Goal: Task Accomplishment & Management: Manage account settings

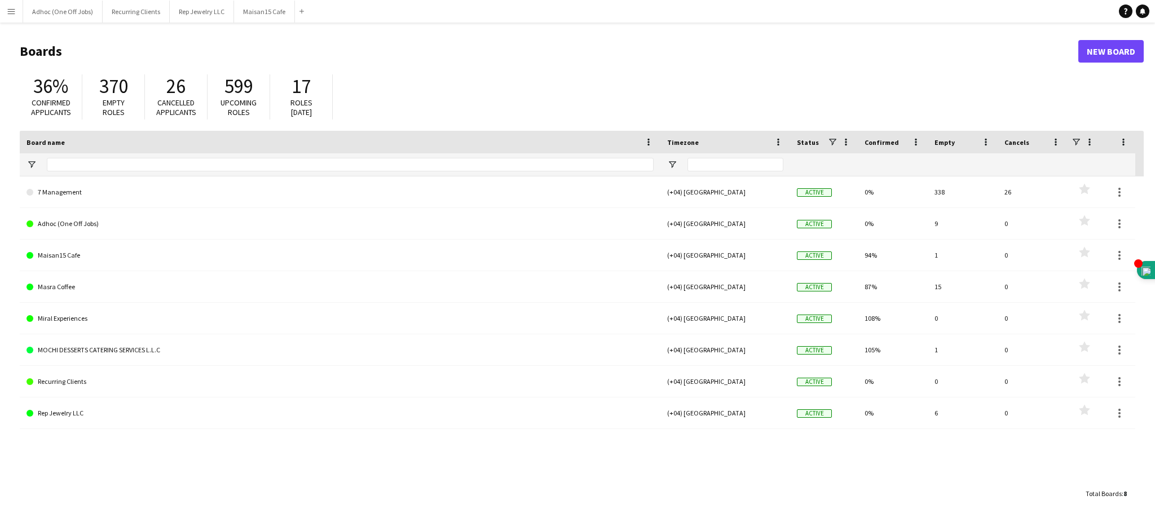
click at [7, 7] on app-icon "Menu" at bounding box center [11, 11] width 9 height 9
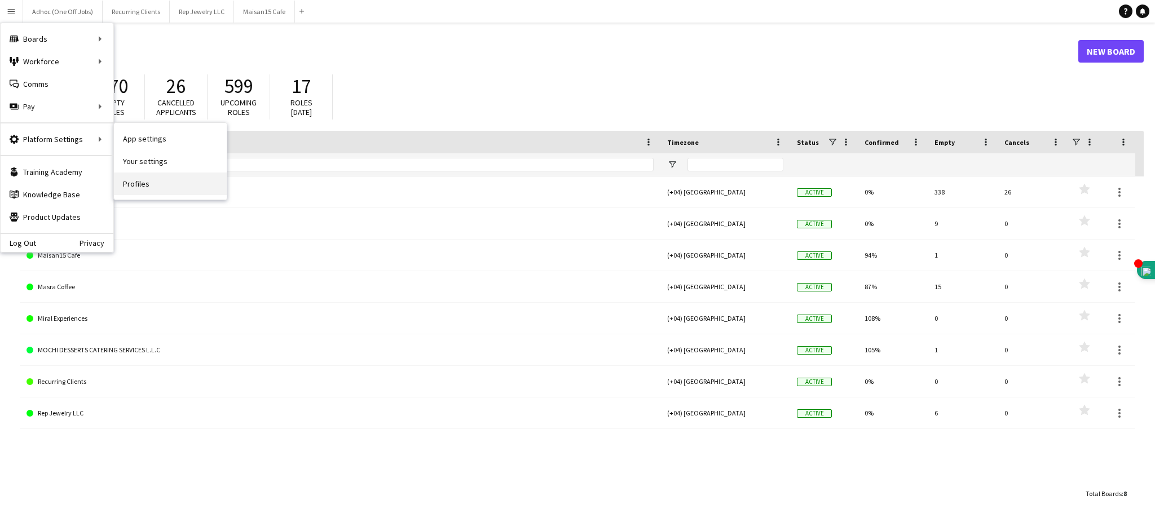
click at [160, 187] on link "Profiles" at bounding box center [170, 184] width 113 height 23
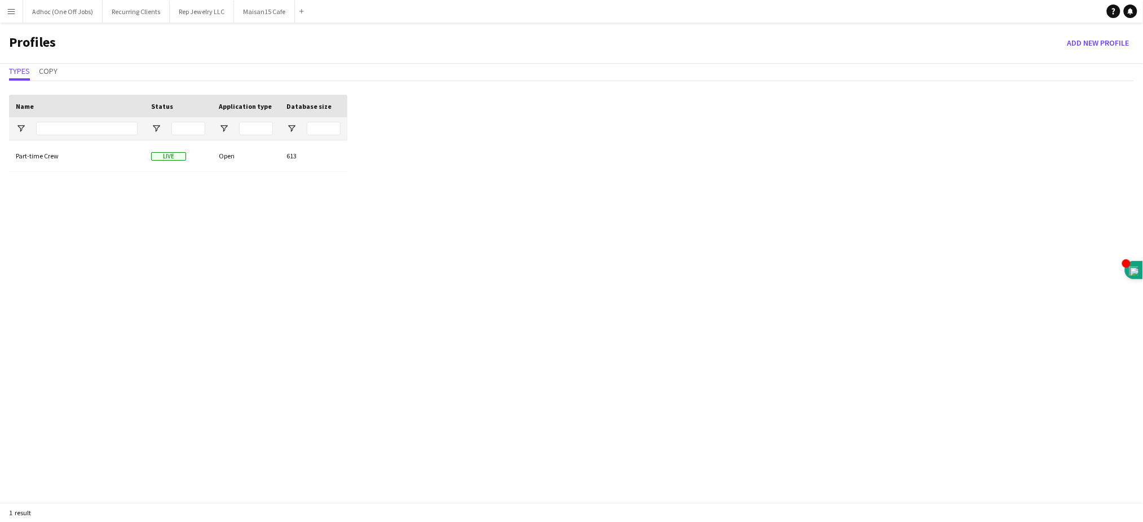
click at [10, 9] on app-icon "Menu" at bounding box center [11, 11] width 9 height 9
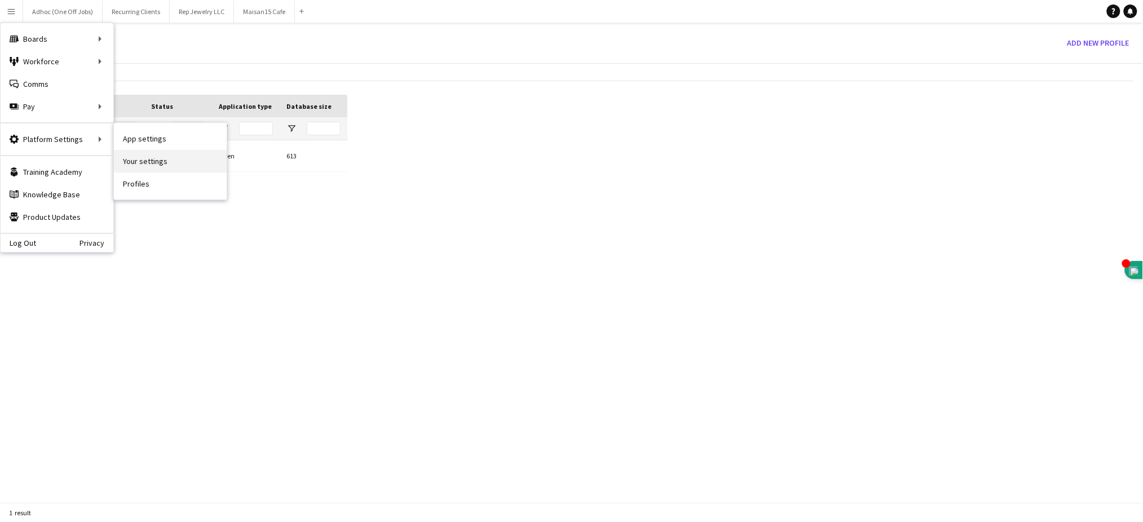
click at [165, 165] on link "Your settings" at bounding box center [170, 161] width 113 height 23
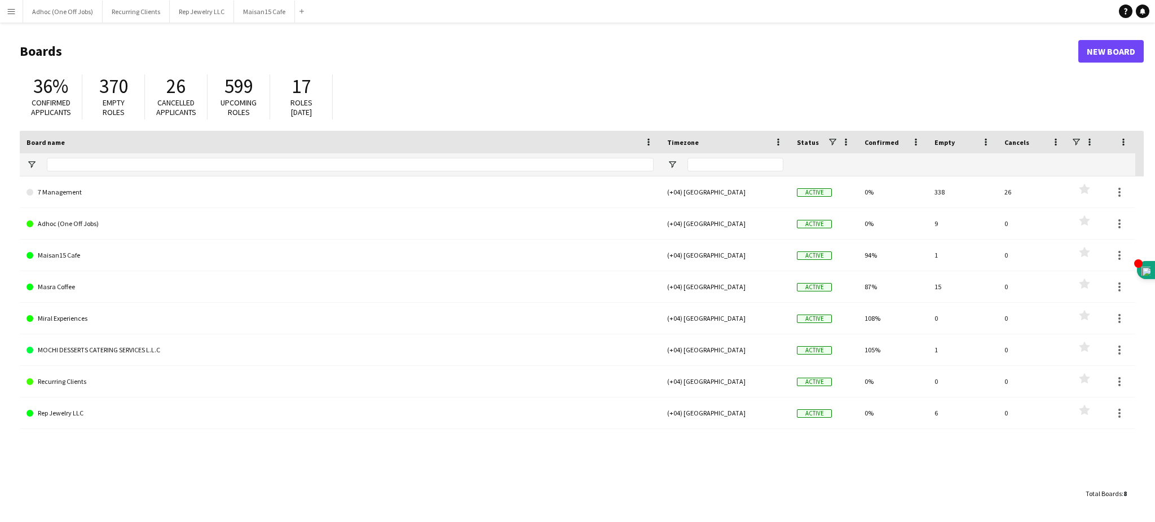
click at [11, 10] on app-icon "Menu" at bounding box center [11, 11] width 9 height 9
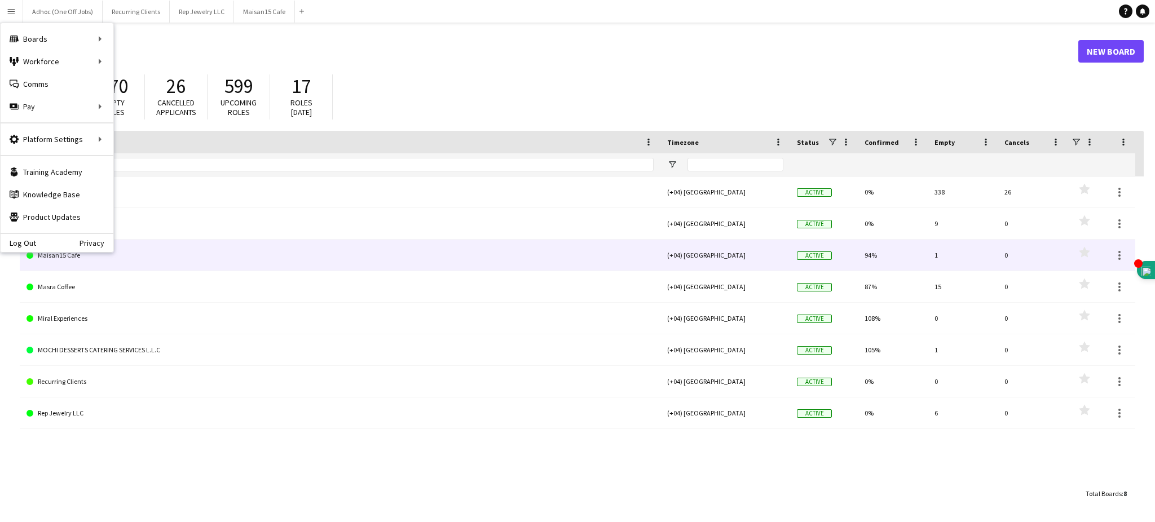
click at [344, 248] on link "Maisan15 Cafe" at bounding box center [340, 256] width 627 height 32
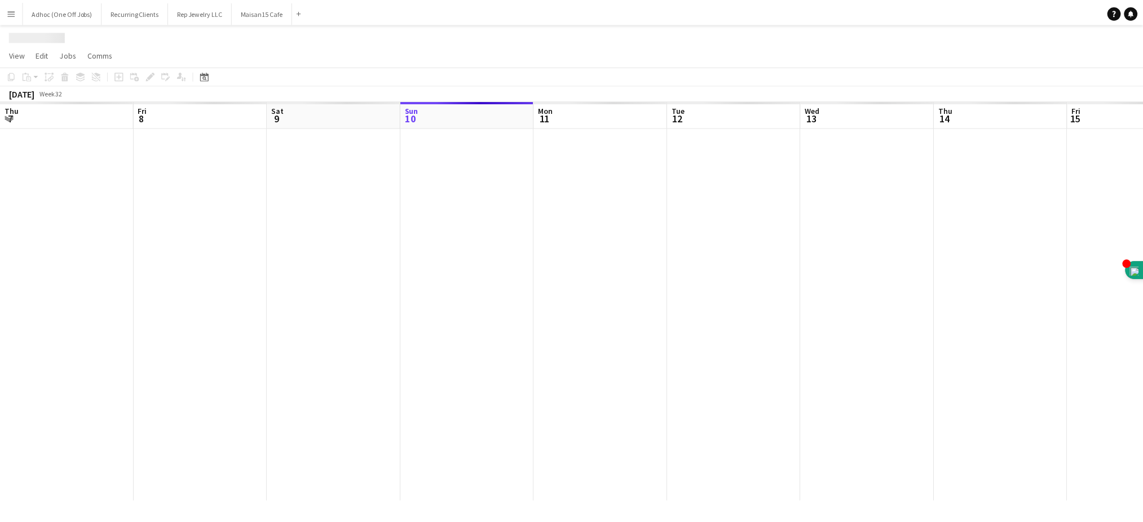
scroll to position [0, 269]
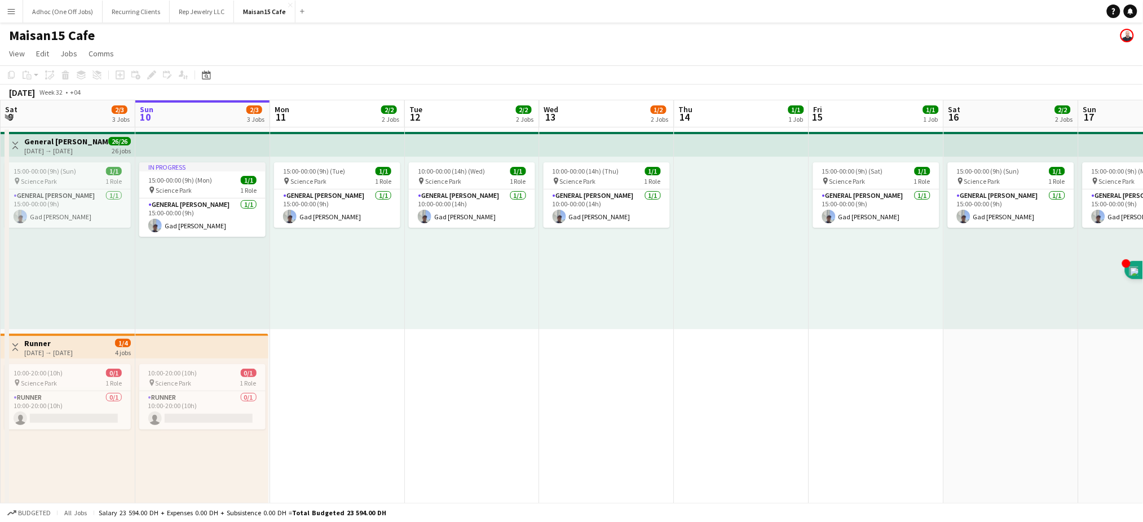
click at [15, 8] on app-icon "Menu" at bounding box center [11, 11] width 9 height 9
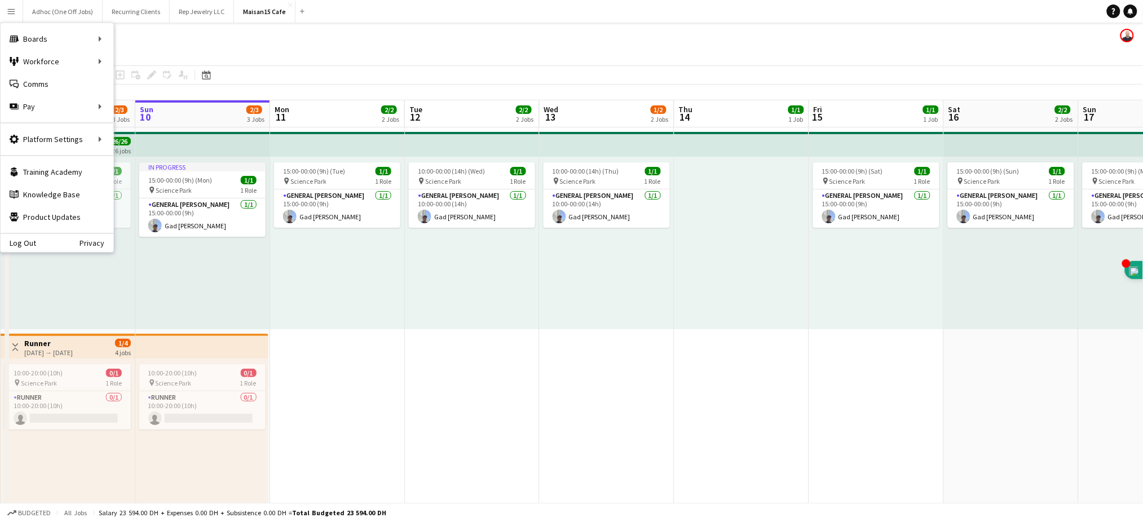
click at [1130, 30] on app-user-avatar at bounding box center [1128, 36] width 14 height 14
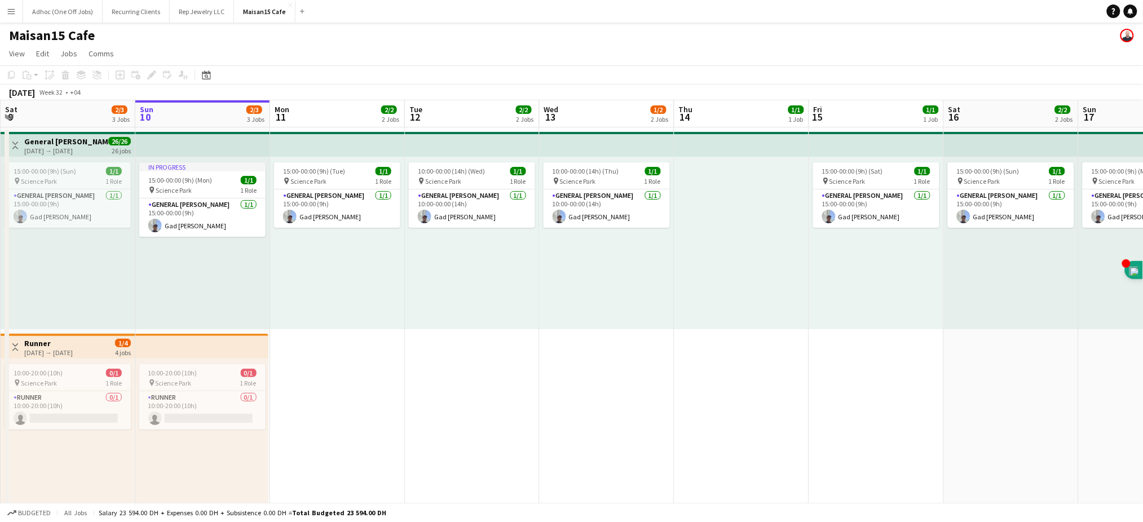
click at [1129, 39] on app-user-avatar at bounding box center [1128, 36] width 14 height 14
click at [12, 12] on app-icon "Menu" at bounding box center [11, 11] width 9 height 9
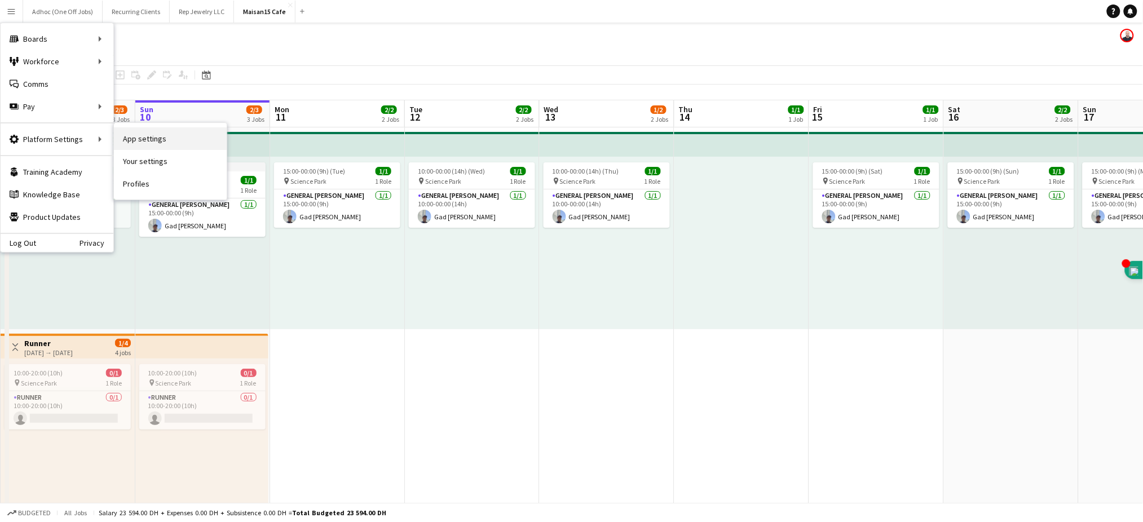
click at [180, 142] on link "App settings" at bounding box center [170, 138] width 113 height 23
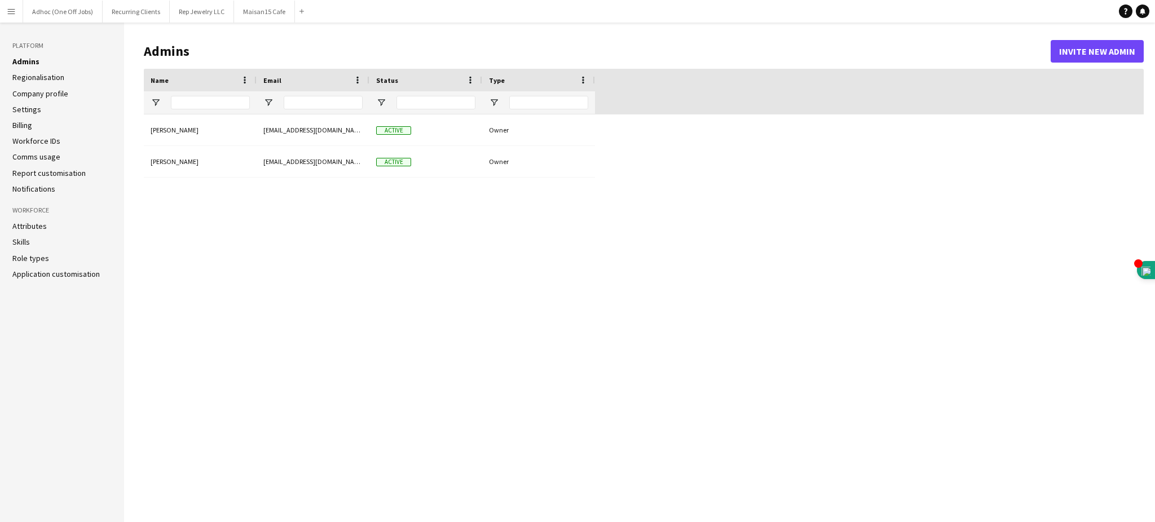
type input "**********"
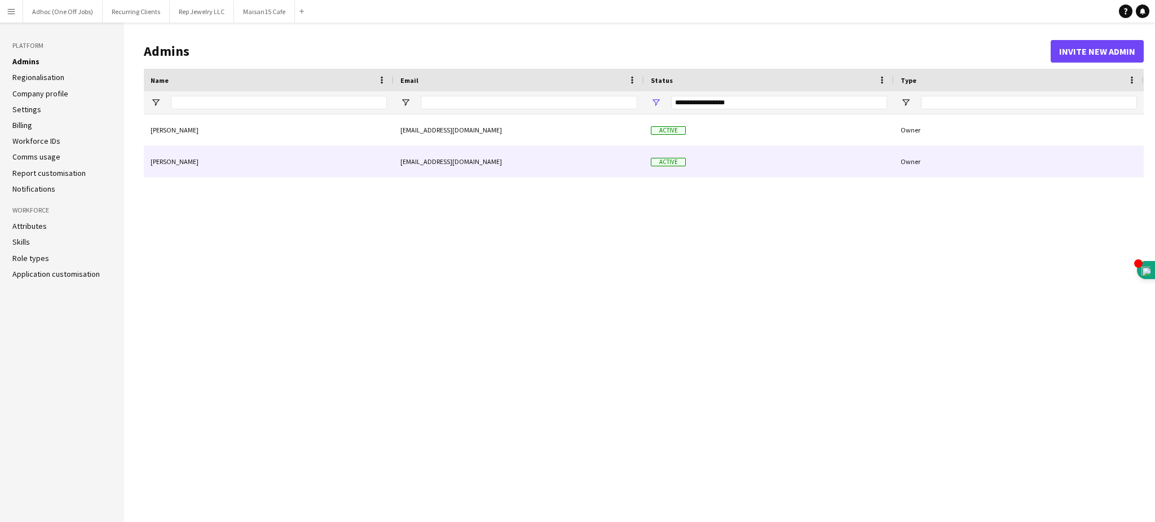
click at [400, 165] on div "[EMAIL_ADDRESS][DOMAIN_NAME]" at bounding box center [519, 161] width 250 height 31
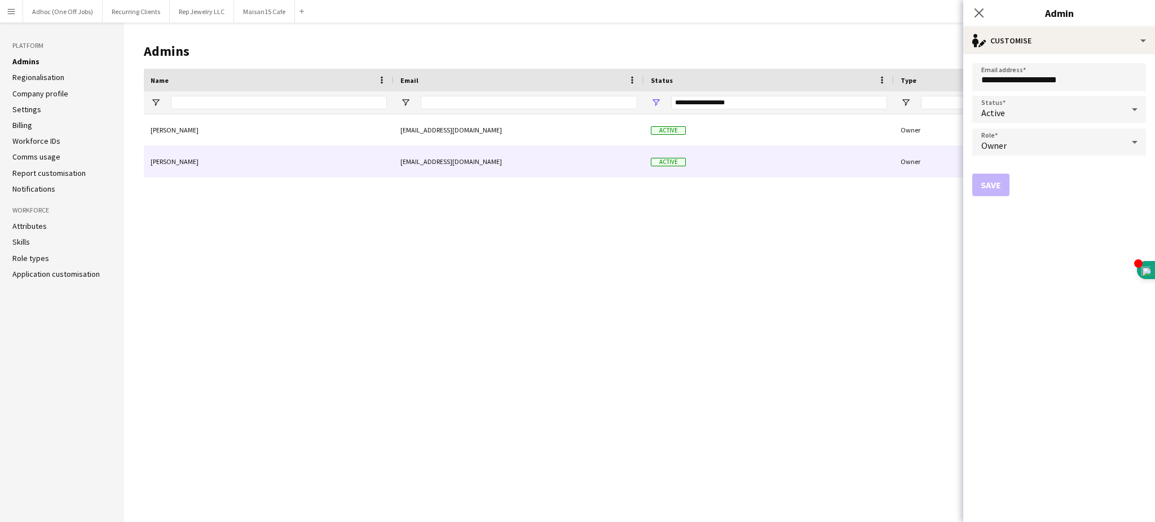
click at [1096, 150] on div "Owner" at bounding box center [1047, 142] width 151 height 27
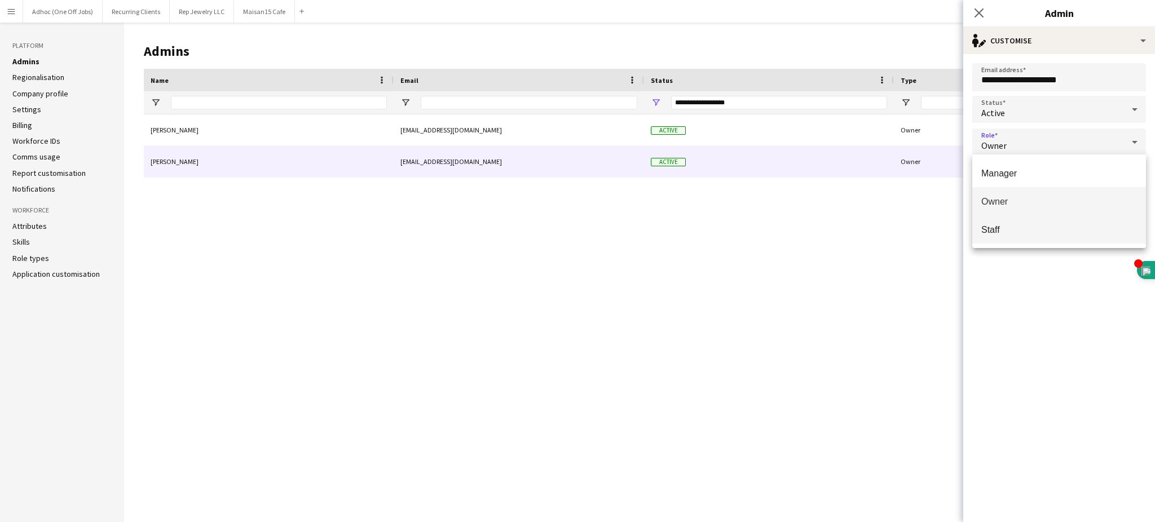
click at [1008, 228] on span "Staff" at bounding box center [1059, 229] width 156 height 11
click at [1045, 165] on h3 "Permissions and access" at bounding box center [1059, 166] width 174 height 10
click at [1085, 133] on div "Staff" at bounding box center [1047, 142] width 151 height 27
click at [874, 239] on div at bounding box center [577, 261] width 1155 height 522
click at [990, 285] on button "Save" at bounding box center [990, 291] width 37 height 23
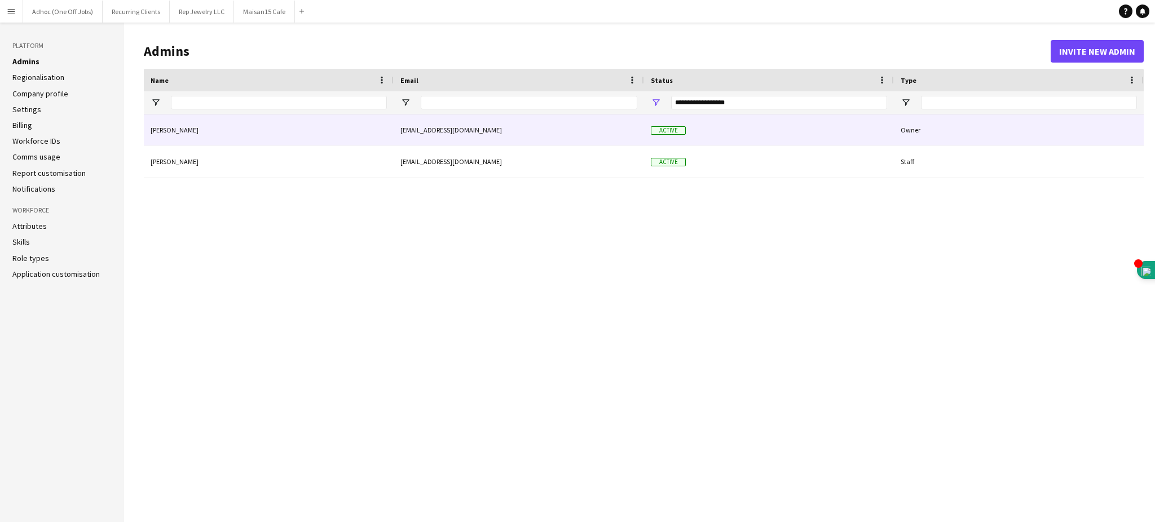
click at [254, 131] on div "[PERSON_NAME]" at bounding box center [269, 130] width 250 height 31
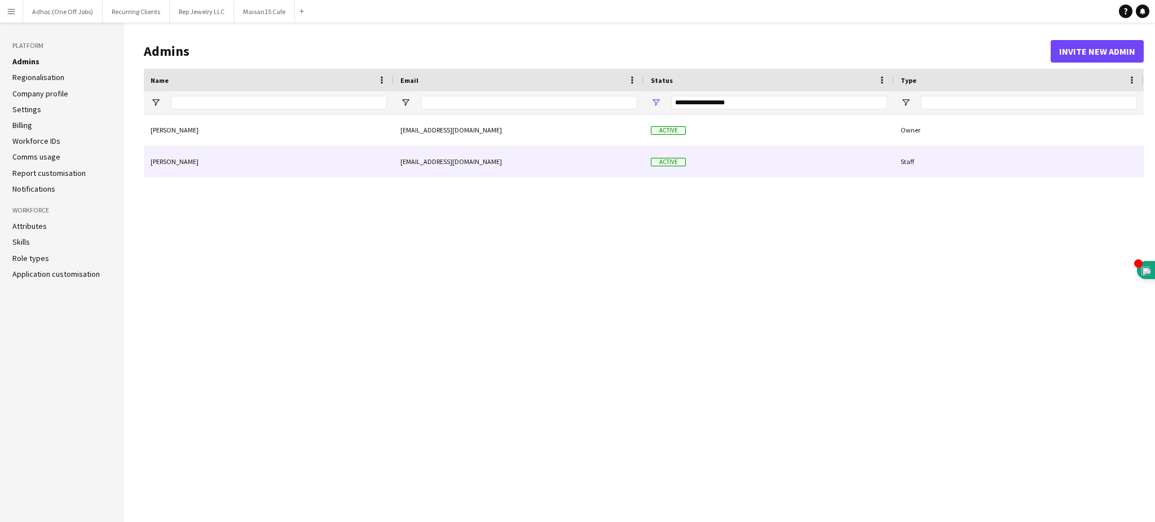
click at [223, 163] on div "[PERSON_NAME]" at bounding box center [269, 161] width 250 height 31
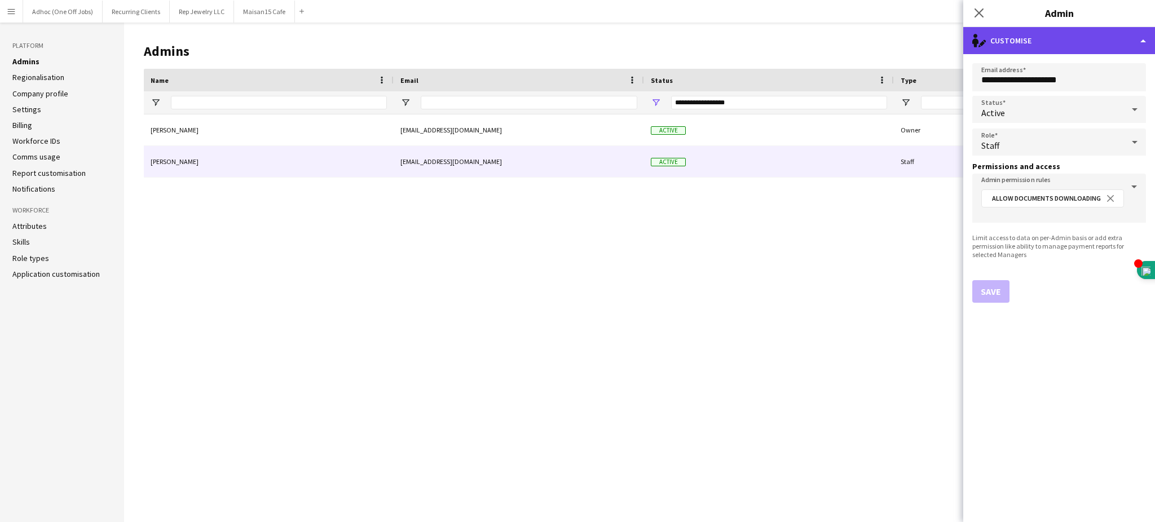
click at [1142, 36] on div "single-neutral-actions-edit-1 Customise" at bounding box center [1059, 40] width 192 height 27
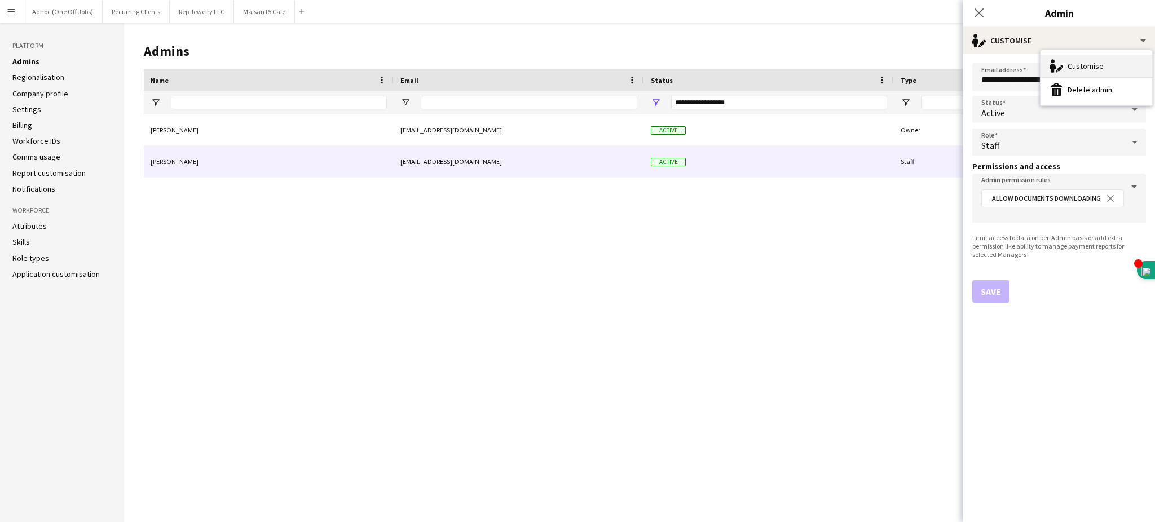
click at [1083, 60] on div "Customise Customise" at bounding box center [1097, 66] width 112 height 23
click at [842, 270] on div "Houssam Hussein houssam@gigzevents.com Active Owner Rudi Yriarte support@gigzev…" at bounding box center [644, 310] width 1000 height 390
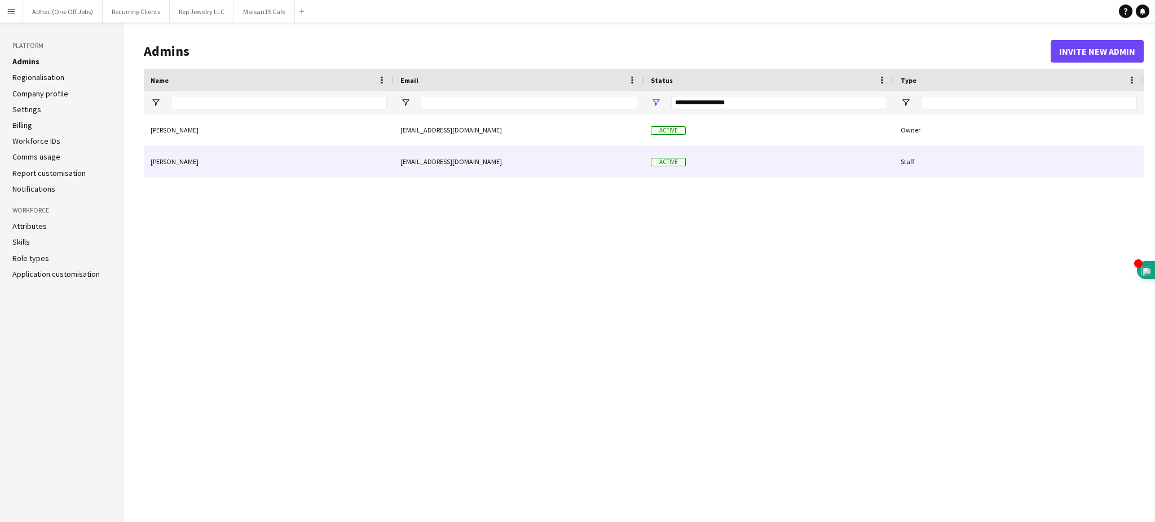
click at [187, 169] on div "[PERSON_NAME]" at bounding box center [269, 161] width 250 height 31
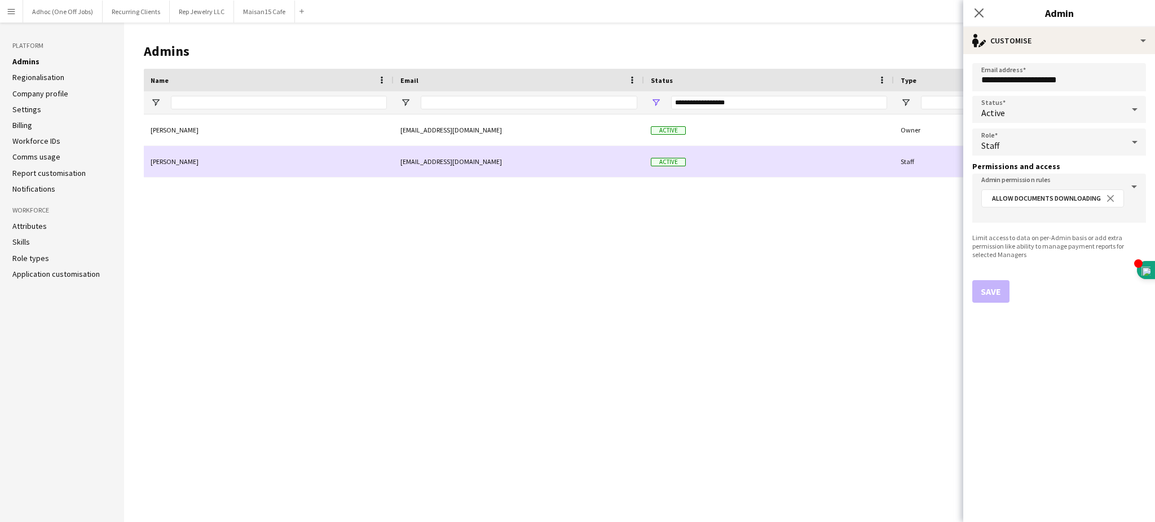
click at [177, 162] on div "[PERSON_NAME]" at bounding box center [269, 161] width 250 height 31
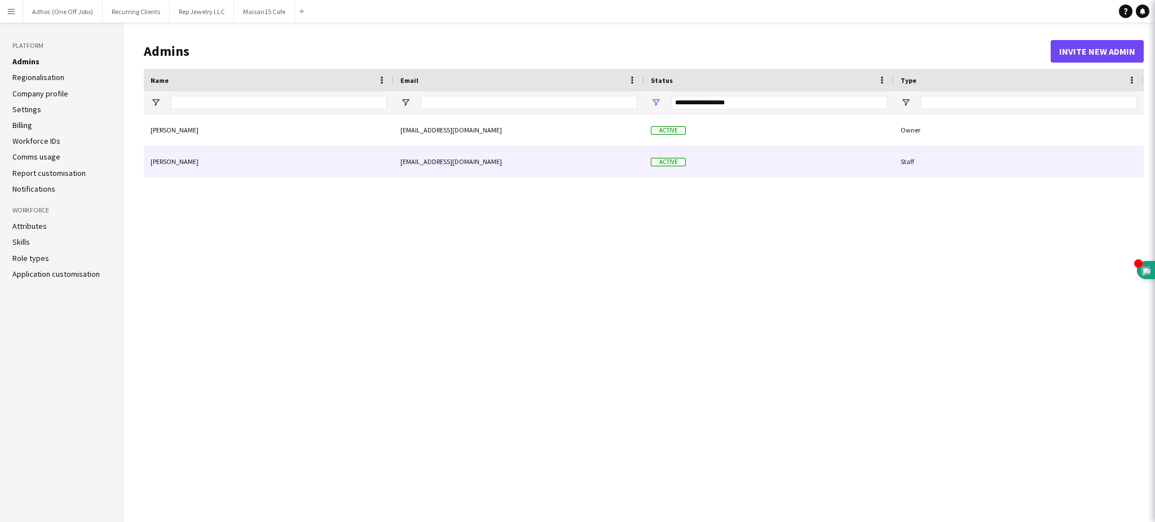
click at [177, 162] on div "[PERSON_NAME]" at bounding box center [269, 161] width 250 height 31
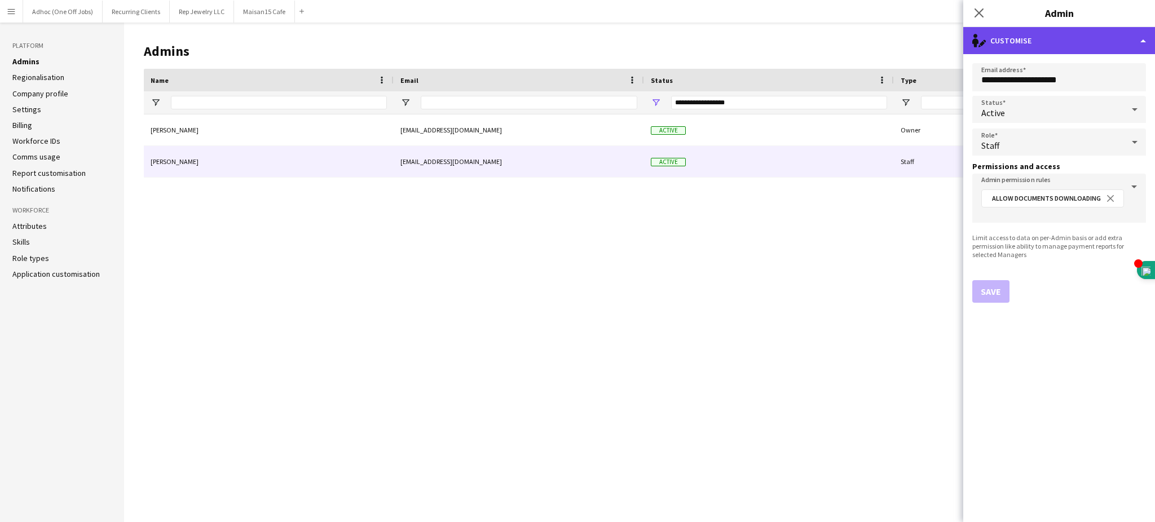
click at [978, 43] on icon at bounding box center [975, 42] width 6 height 8
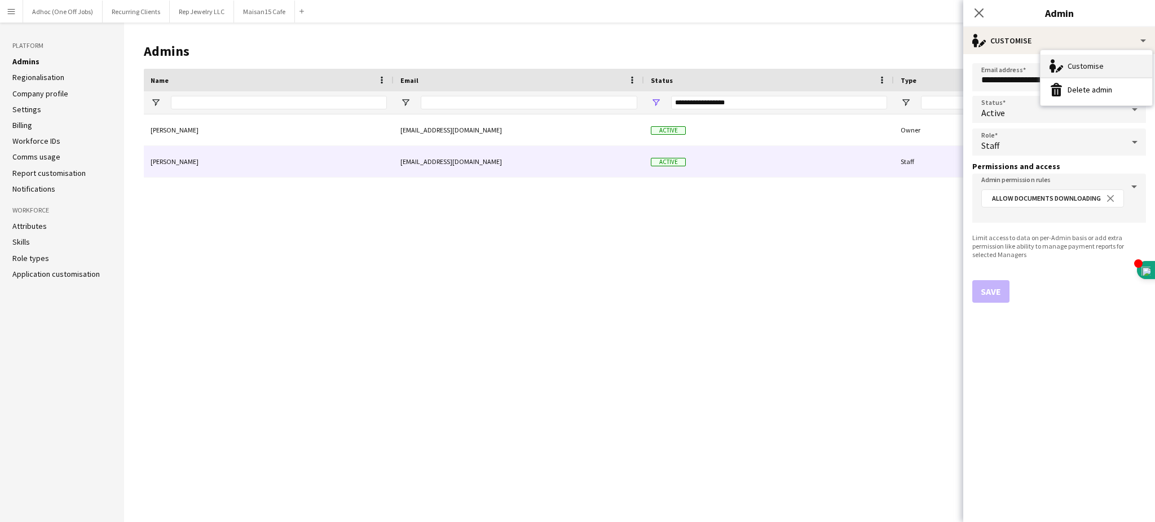
click at [1090, 61] on div "Customise Customise" at bounding box center [1097, 66] width 112 height 23
click at [1137, 105] on icon at bounding box center [1135, 109] width 14 height 23
click at [864, 270] on div at bounding box center [577, 261] width 1155 height 522
click at [1134, 142] on icon at bounding box center [1135, 142] width 6 height 3
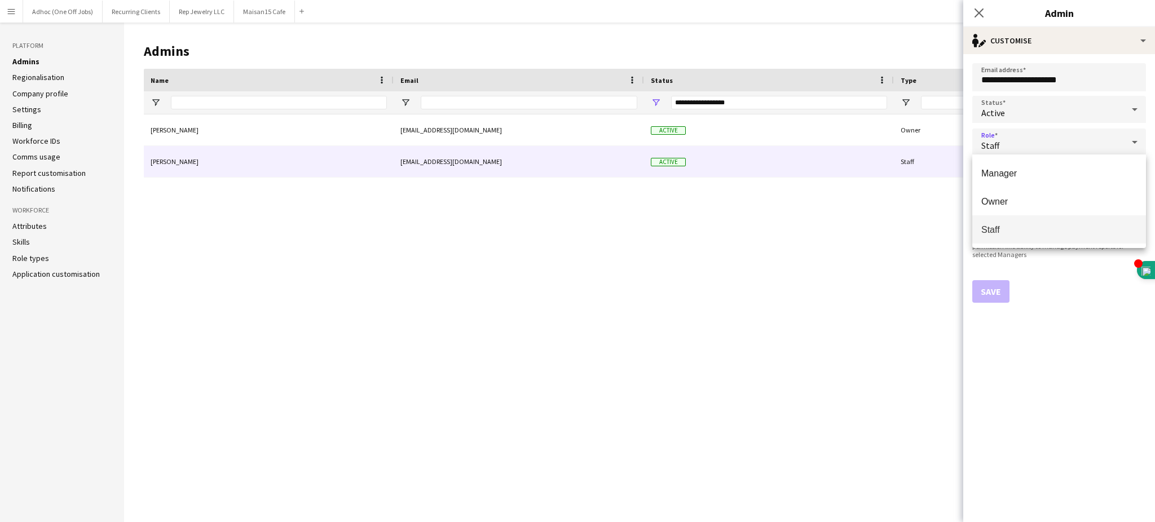
click at [813, 264] on div at bounding box center [577, 261] width 1155 height 522
click at [980, 3] on div "Close pop-in" at bounding box center [979, 13] width 32 height 26
click at [978, 12] on icon at bounding box center [979, 12] width 11 height 11
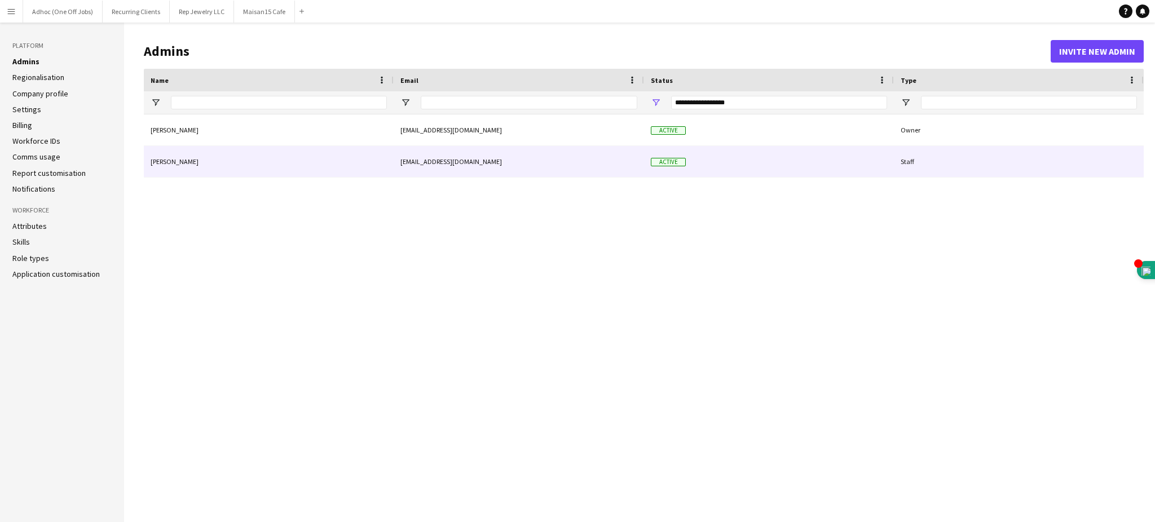
click at [1130, 160] on div "Staff" at bounding box center [1019, 161] width 250 height 31
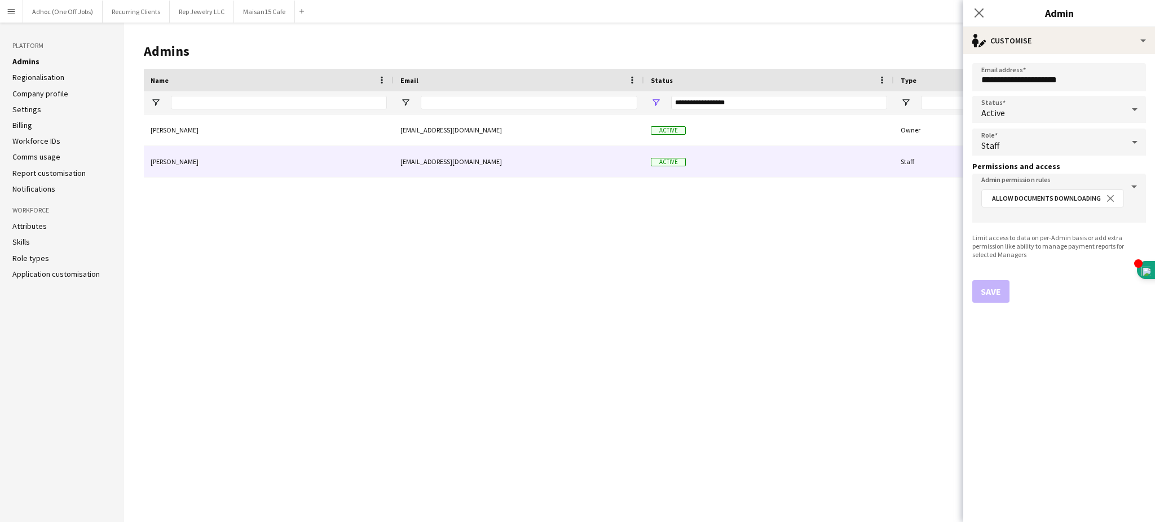
click at [272, 321] on div "Houssam Hussein houssam@gigzevents.com Active Owner Rudi Yriarte support@gigzev…" at bounding box center [644, 310] width 1000 height 390
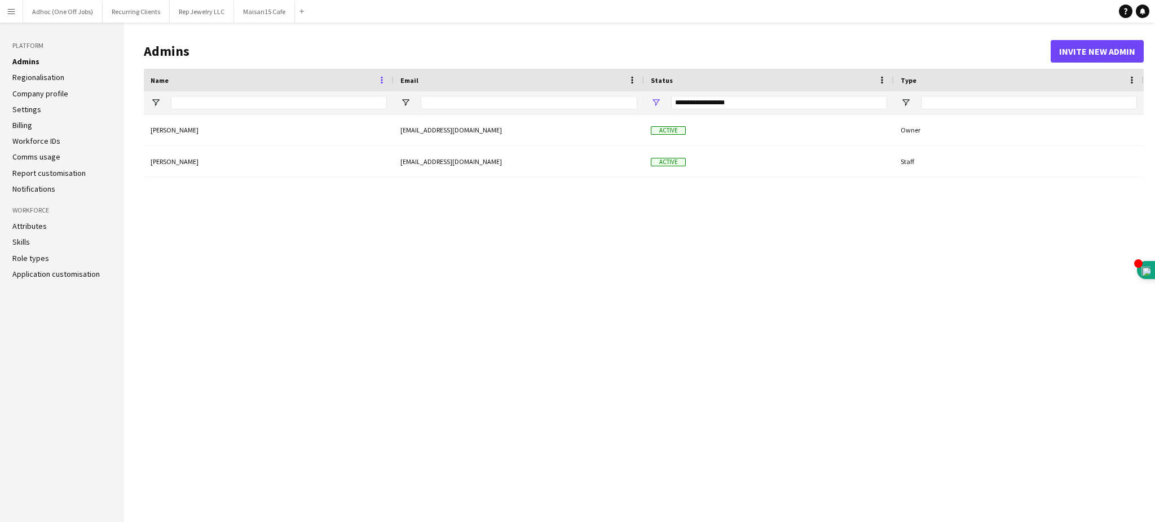
click at [382, 78] on span at bounding box center [382, 80] width 10 height 10
click at [271, 255] on div "Houssam Hussein houssam@gigzevents.com Active Owner Rudi Yriarte support@gigzev…" at bounding box center [644, 310] width 1000 height 390
click at [29, 61] on link "Admins" at bounding box center [25, 61] width 27 height 10
click at [33, 78] on link "Regionalisation" at bounding box center [38, 77] width 52 height 10
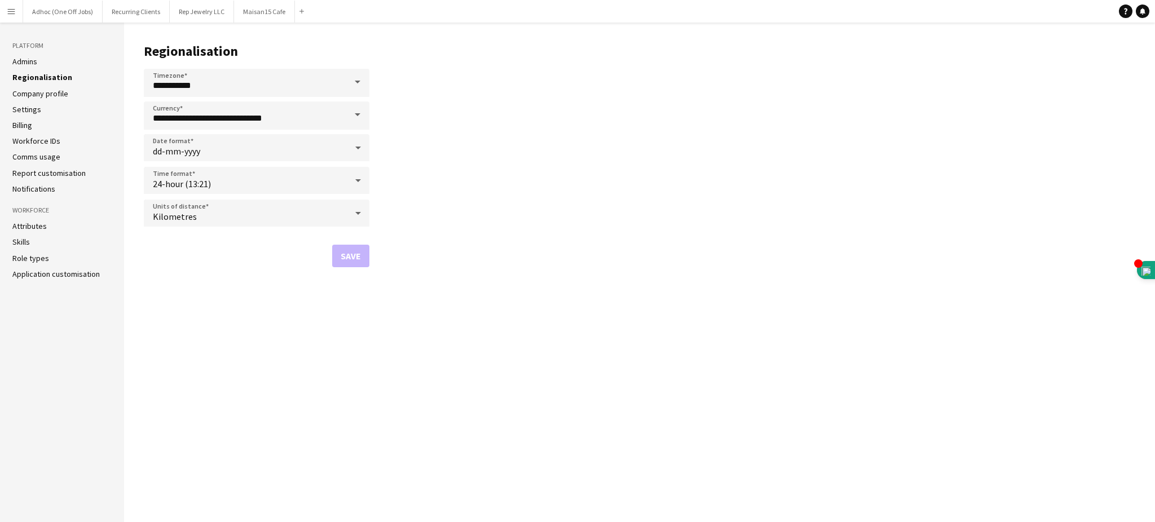
click at [36, 90] on link "Company profile" at bounding box center [40, 94] width 56 height 10
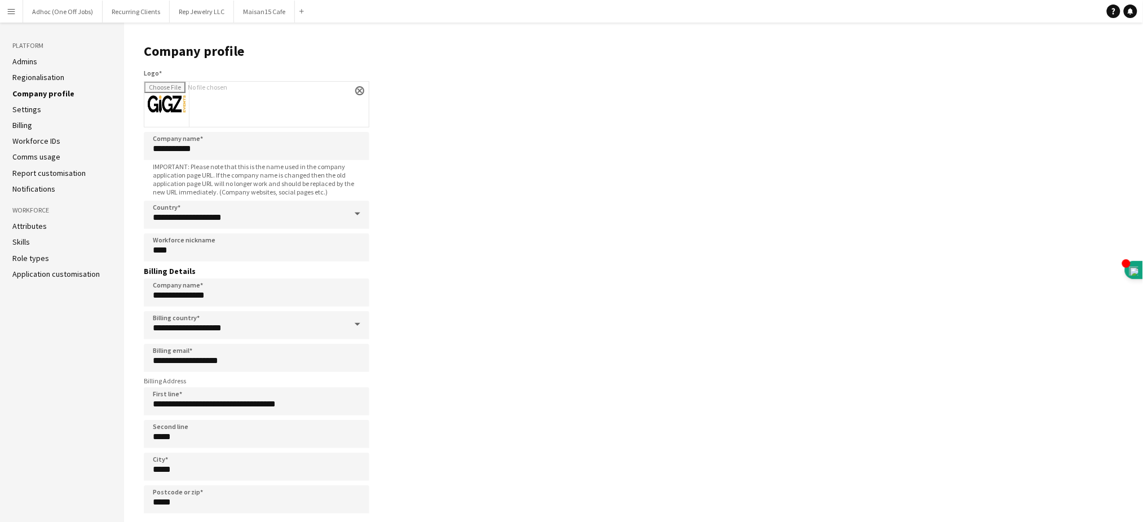
click at [26, 105] on link "Settings" at bounding box center [26, 109] width 29 height 10
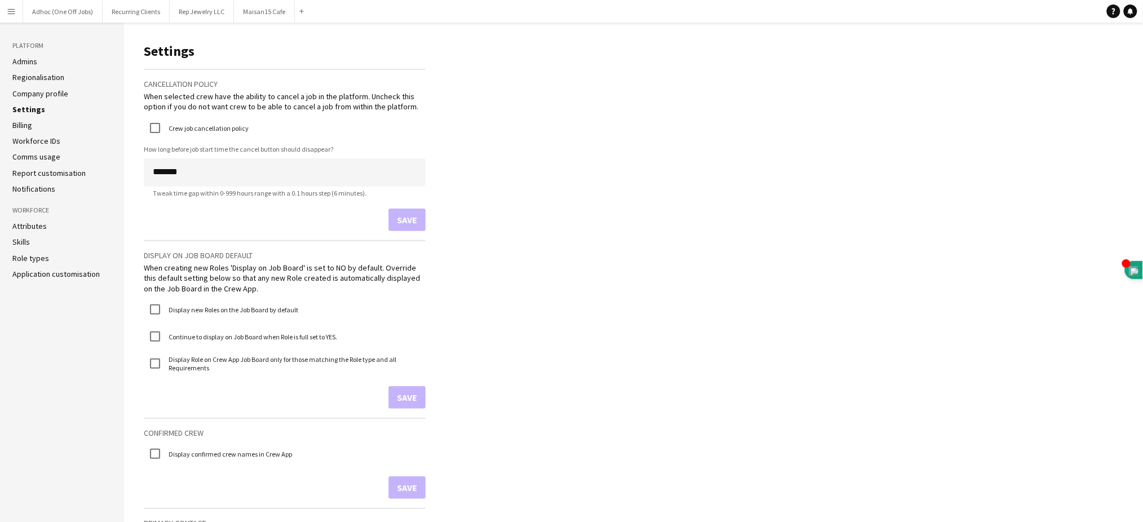
click at [26, 126] on link "Billing" at bounding box center [22, 125] width 20 height 10
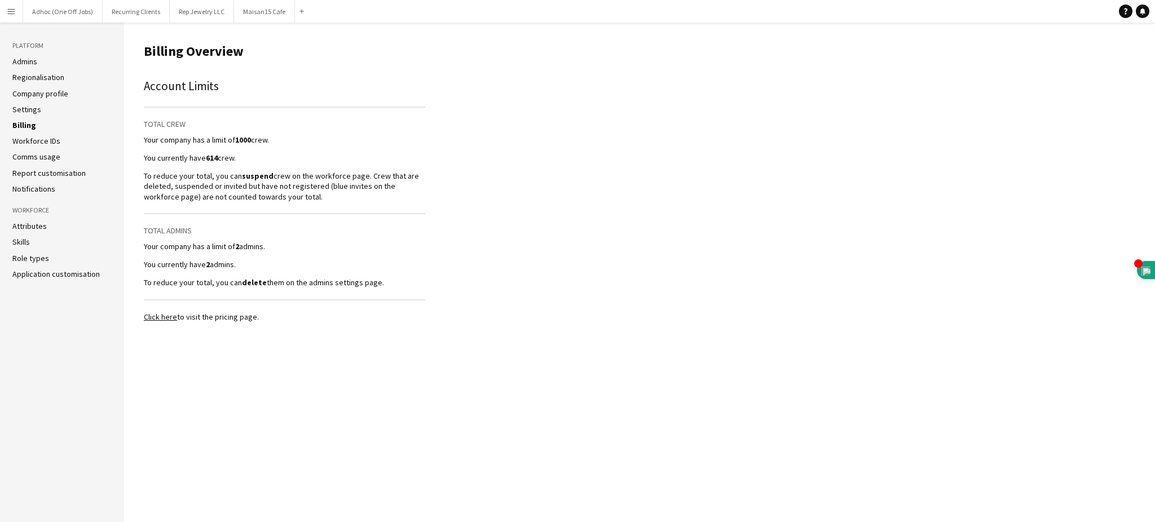
click at [41, 142] on link "Workforce IDs" at bounding box center [36, 141] width 48 height 10
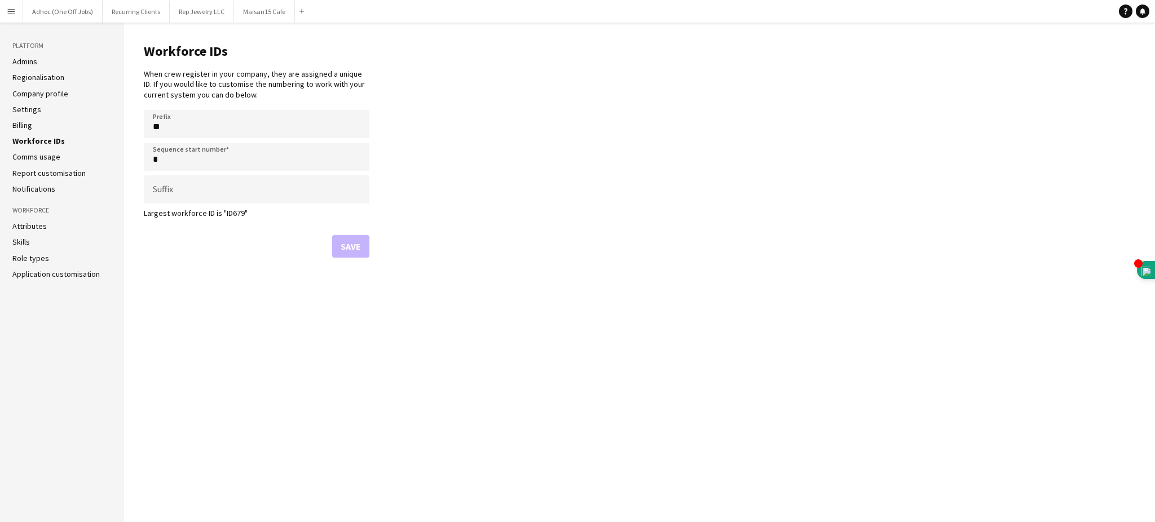
click at [50, 153] on link "Comms usage" at bounding box center [36, 157] width 48 height 10
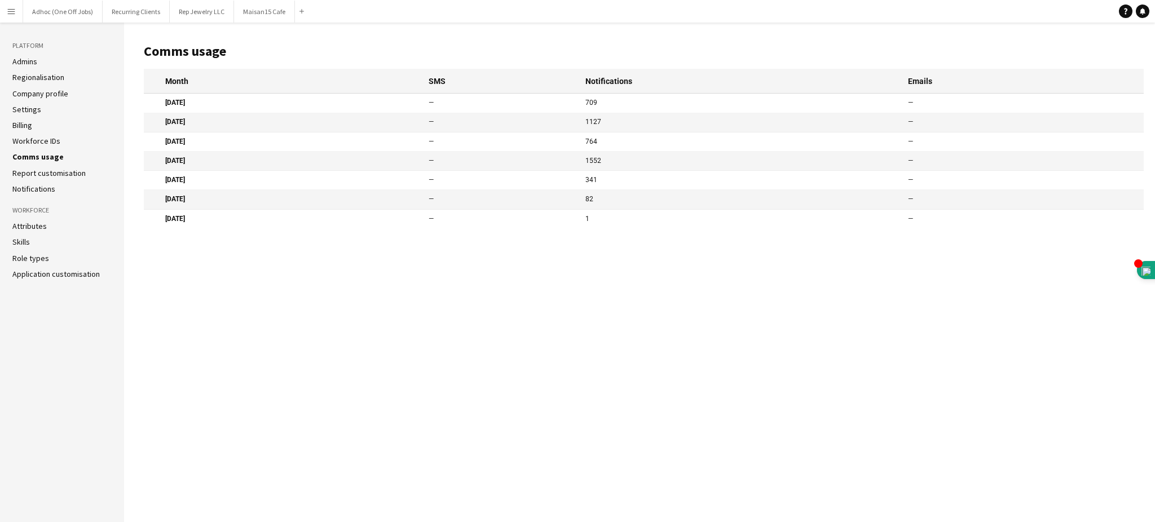
click at [57, 166] on ul "Admins Regionalisation Company profile Settings Billing Workforce IDs Comms usa…" at bounding box center [61, 125] width 99 height 138
click at [58, 174] on link "Report customisation" at bounding box center [48, 173] width 73 height 10
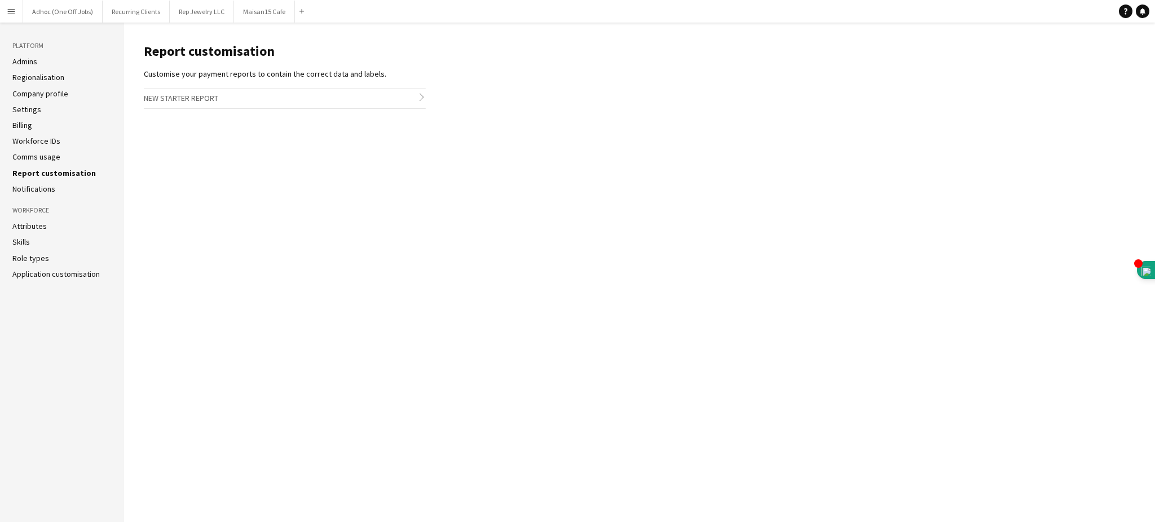
click at [46, 184] on link "Notifications" at bounding box center [33, 189] width 43 height 10
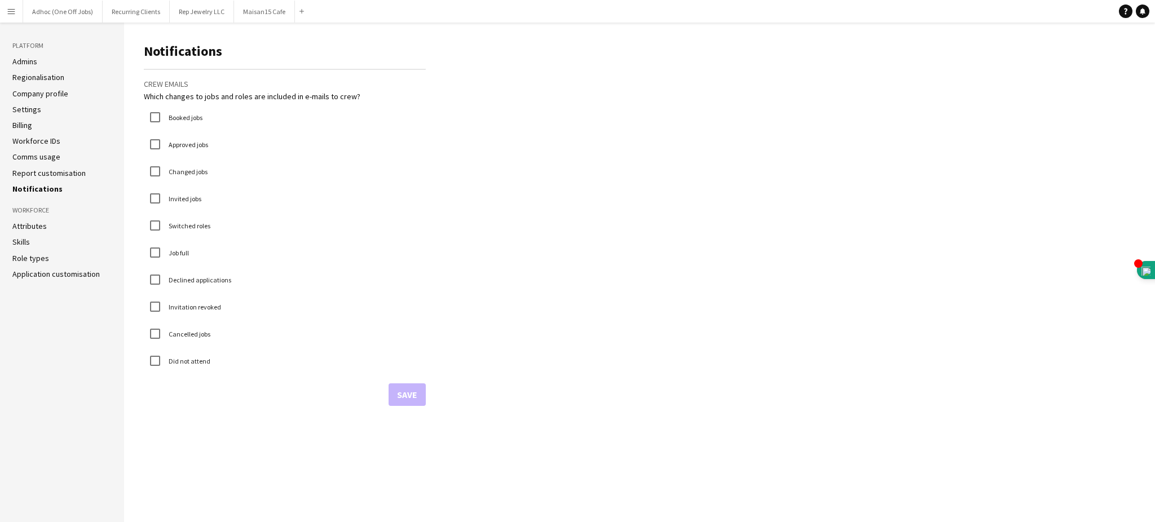
click at [33, 209] on h3 "Workforce" at bounding box center [61, 210] width 99 height 10
click at [28, 223] on link "Attributes" at bounding box center [29, 226] width 34 height 10
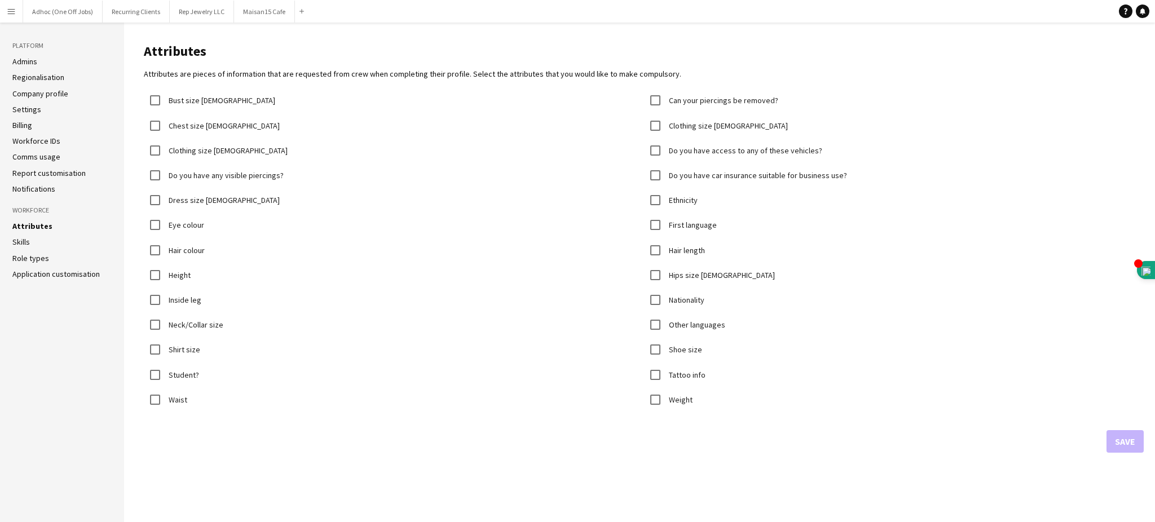
click at [19, 239] on link "Skills" at bounding box center [20, 242] width 17 height 10
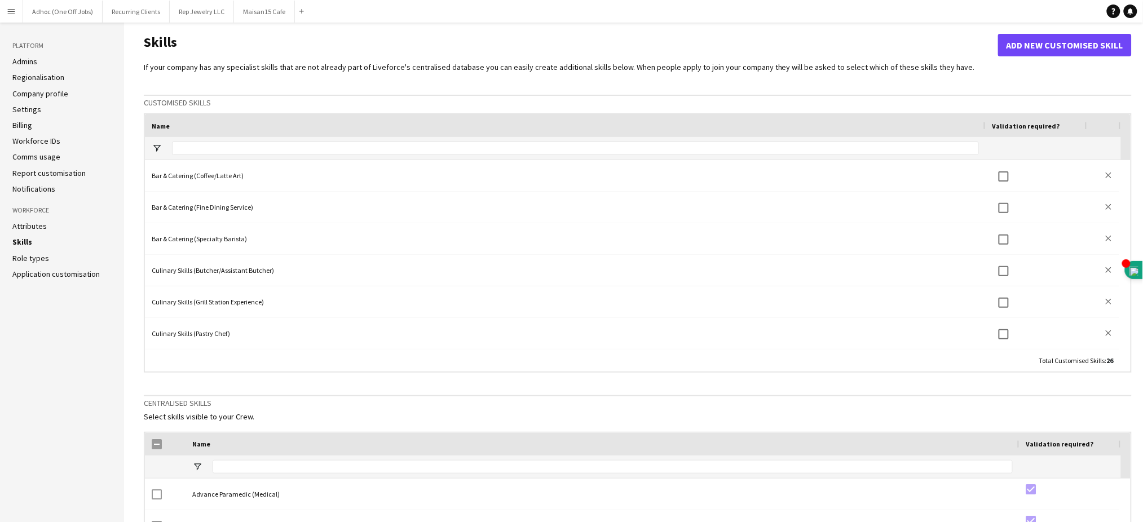
click at [30, 258] on link "Role types" at bounding box center [30, 258] width 37 height 10
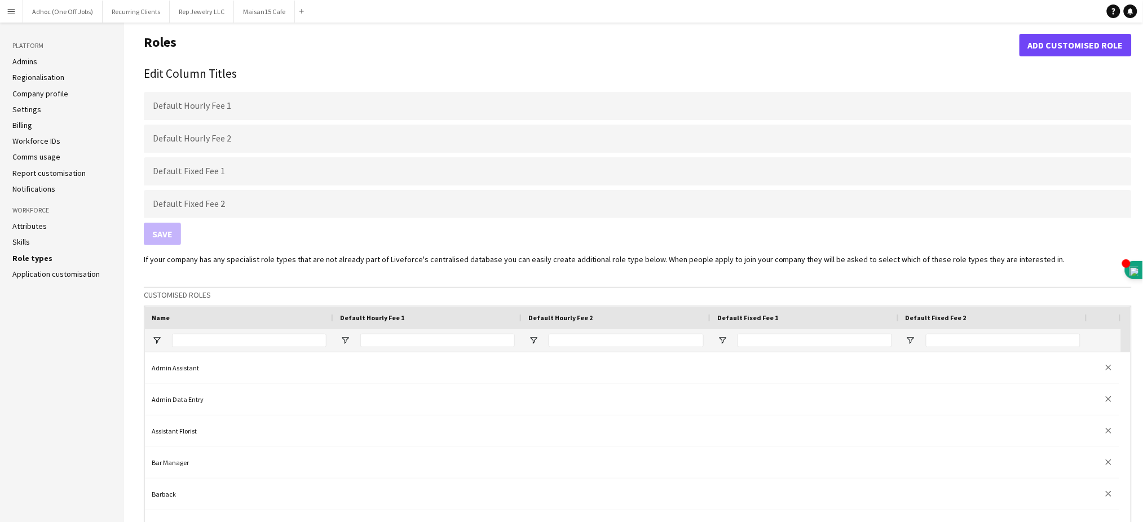
click at [34, 274] on link "Application customisation" at bounding box center [55, 274] width 87 height 10
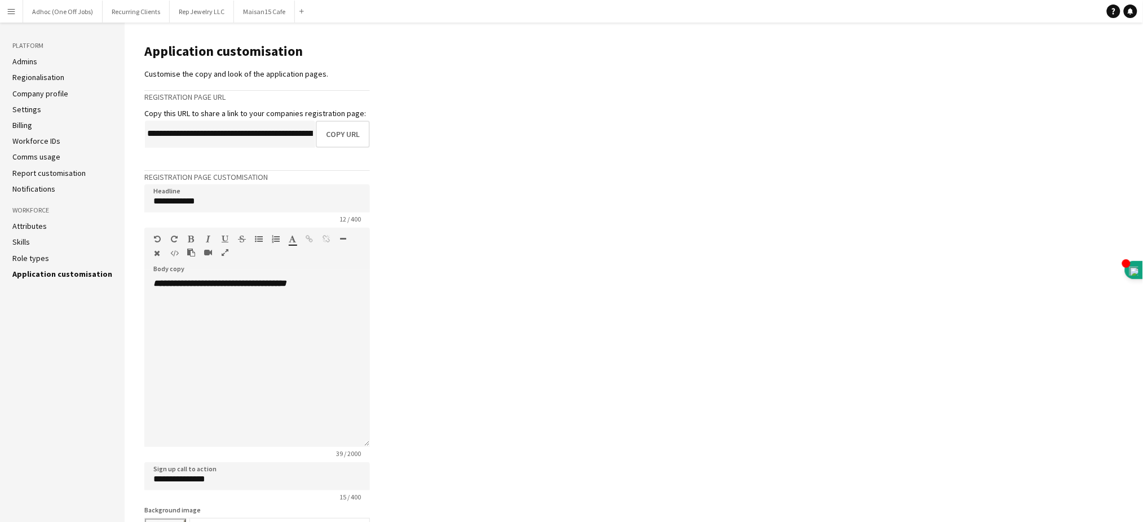
click at [26, 55] on aside "Platform Admins Regionalisation Company profile Settings Billing Workforce IDs …" at bounding box center [62, 361] width 125 height 677
click at [25, 62] on link "Admins" at bounding box center [24, 61] width 25 height 10
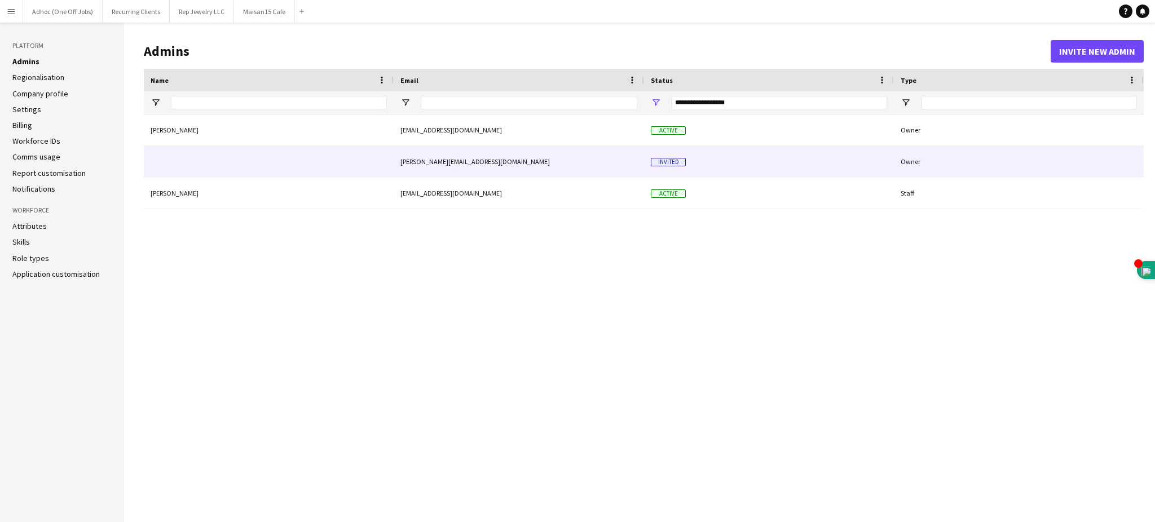
click at [240, 169] on div at bounding box center [269, 161] width 250 height 31
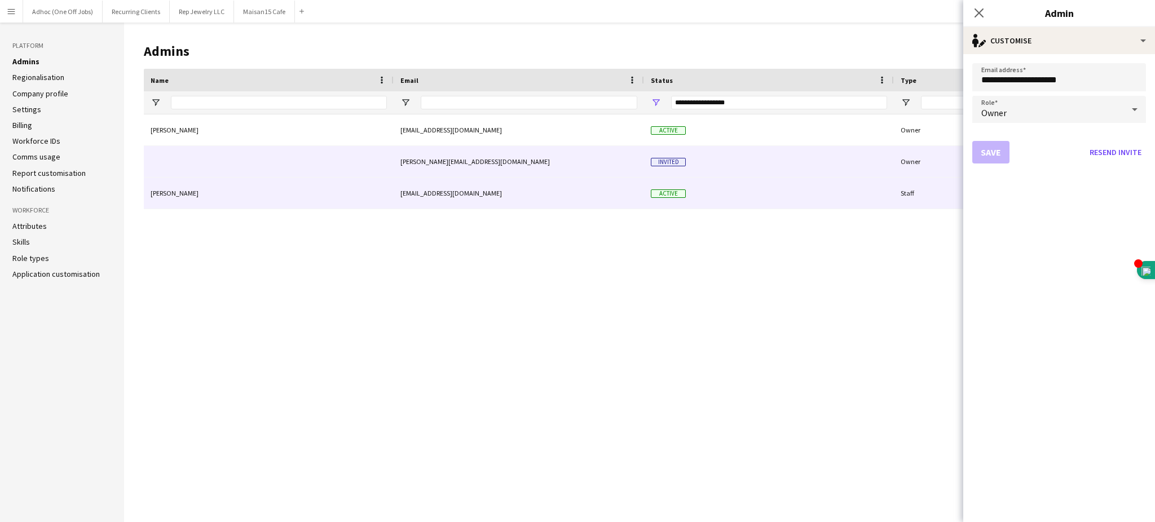
click at [275, 196] on div "[PERSON_NAME]" at bounding box center [269, 193] width 250 height 31
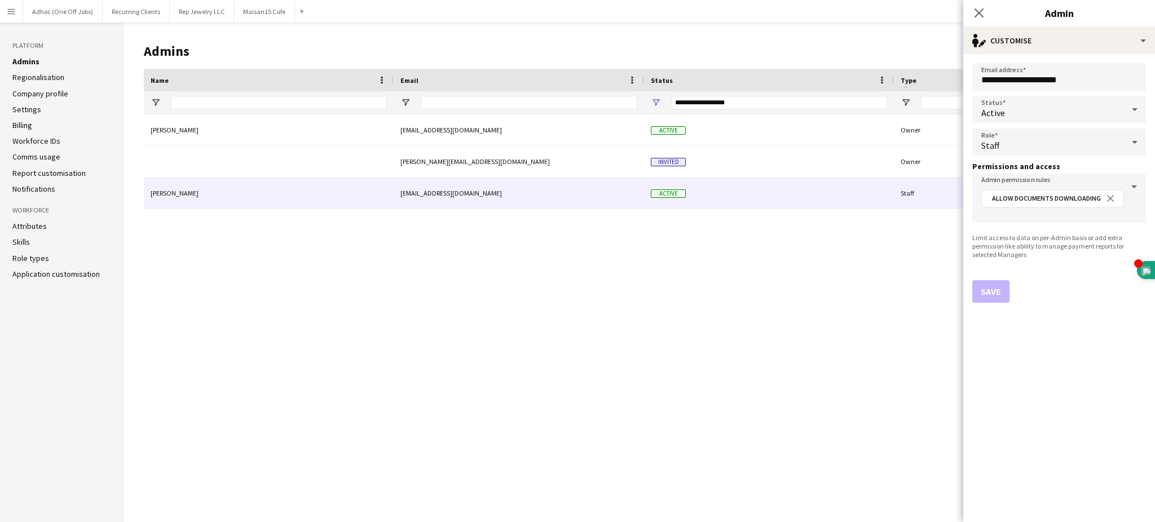
click at [30, 256] on link "Role types" at bounding box center [30, 258] width 37 height 10
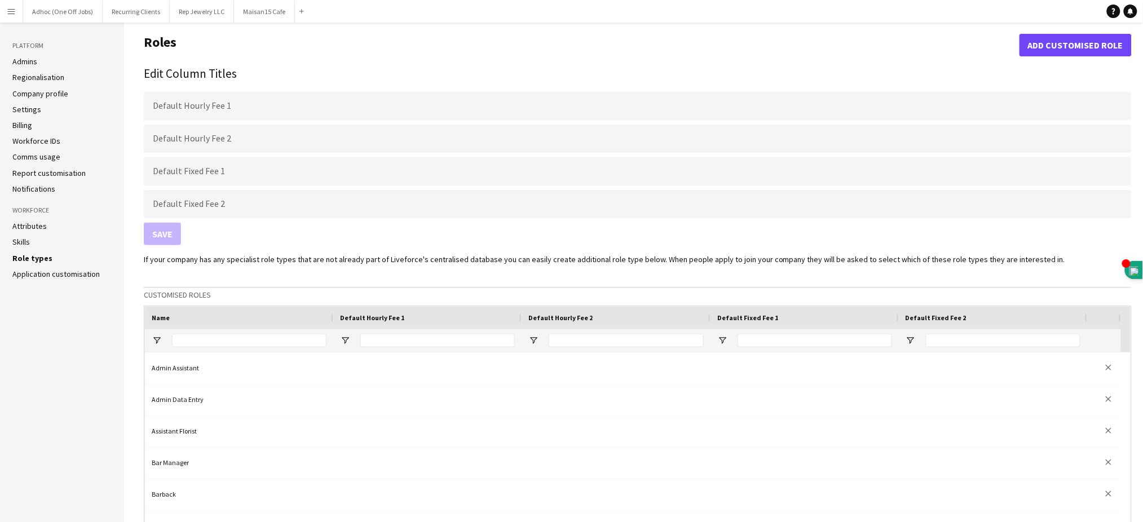
click at [21, 239] on link "Skills" at bounding box center [20, 242] width 17 height 10
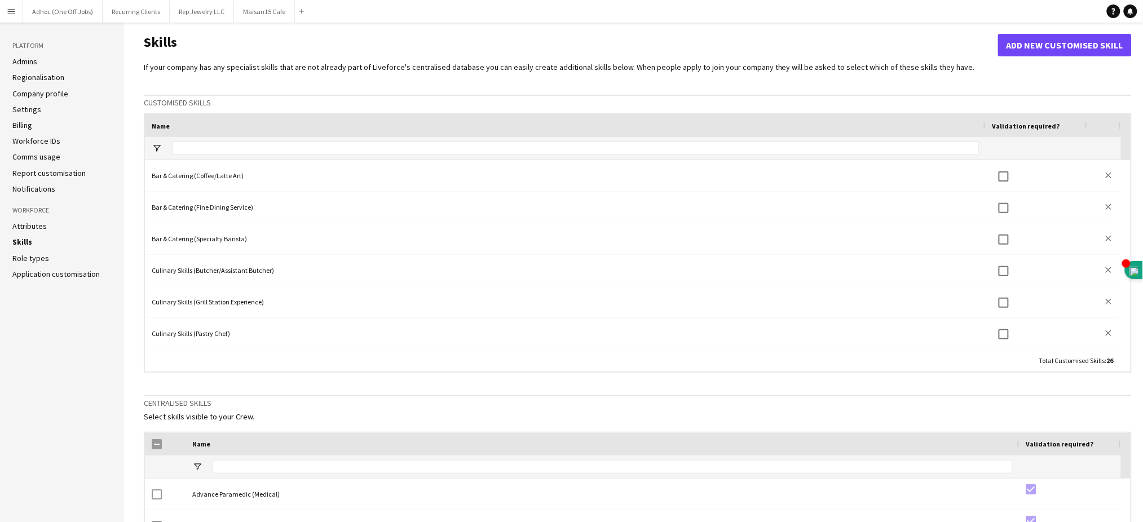
click at [28, 105] on link "Settings" at bounding box center [26, 109] width 29 height 10
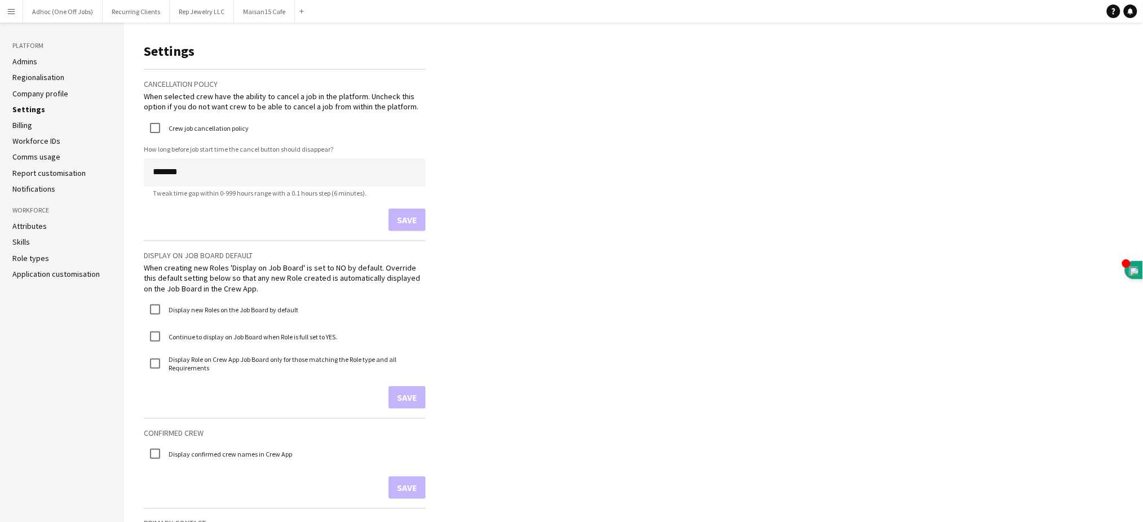
click at [24, 57] on link "Admins" at bounding box center [24, 61] width 25 height 10
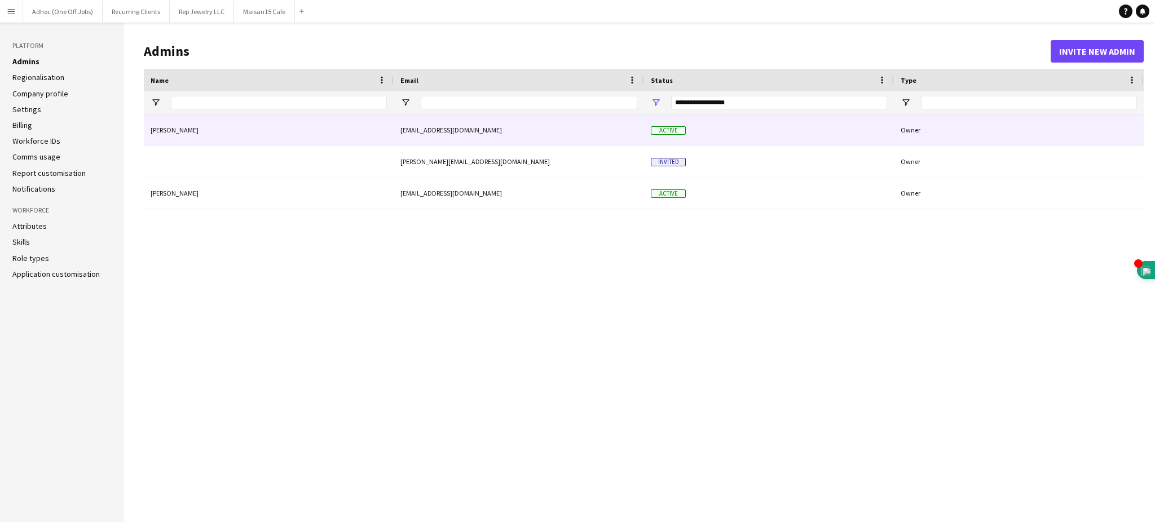
click at [212, 129] on div "[PERSON_NAME]" at bounding box center [269, 130] width 250 height 31
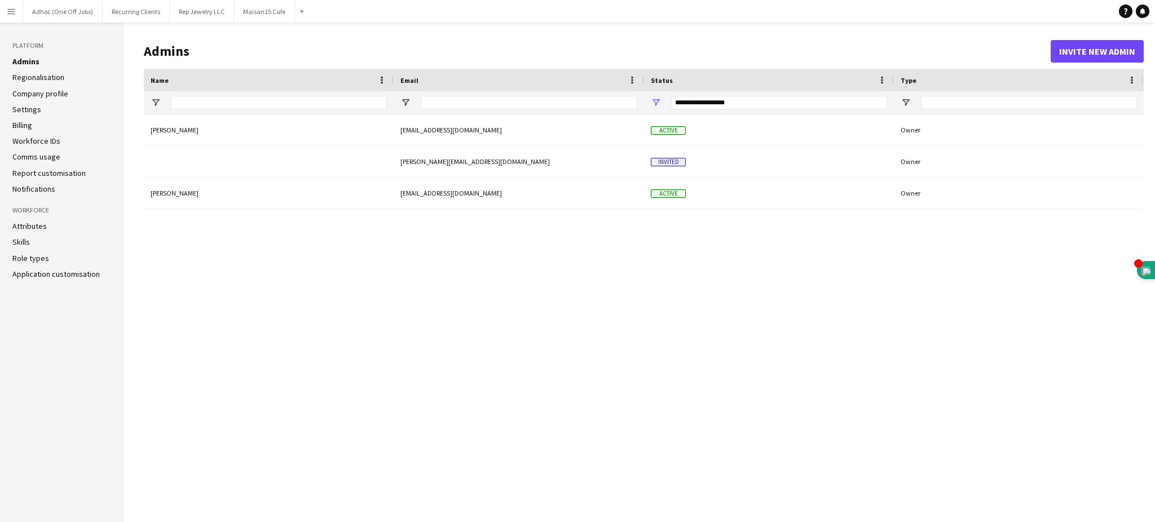
click at [24, 44] on h3 "Platform" at bounding box center [61, 46] width 99 height 10
click at [21, 59] on link "Admins" at bounding box center [25, 61] width 27 height 10
click at [28, 78] on link "Regionalisation" at bounding box center [38, 77] width 52 height 10
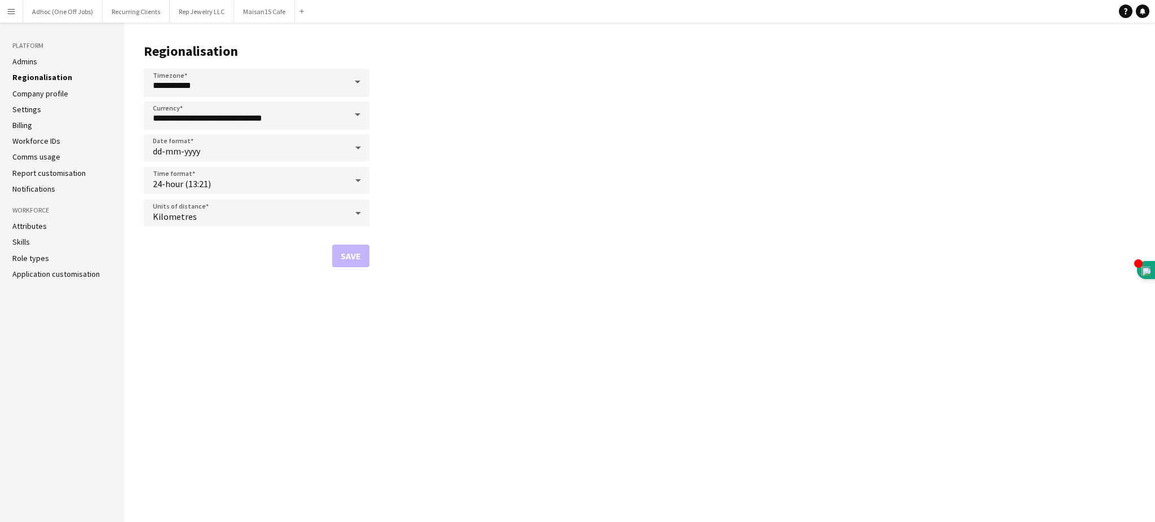
click at [33, 95] on link "Company profile" at bounding box center [40, 94] width 56 height 10
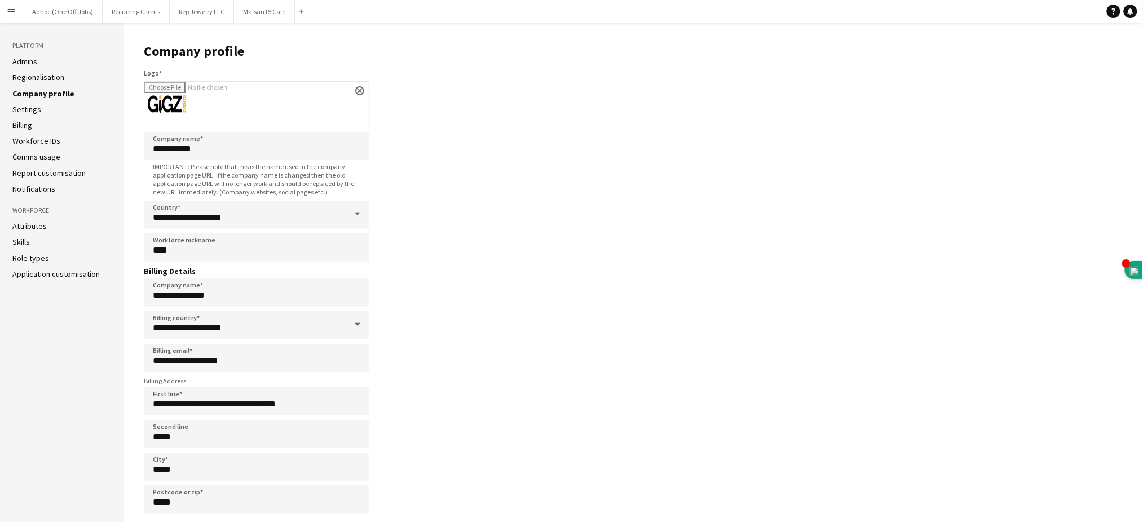
click at [28, 104] on link "Settings" at bounding box center [26, 109] width 29 height 10
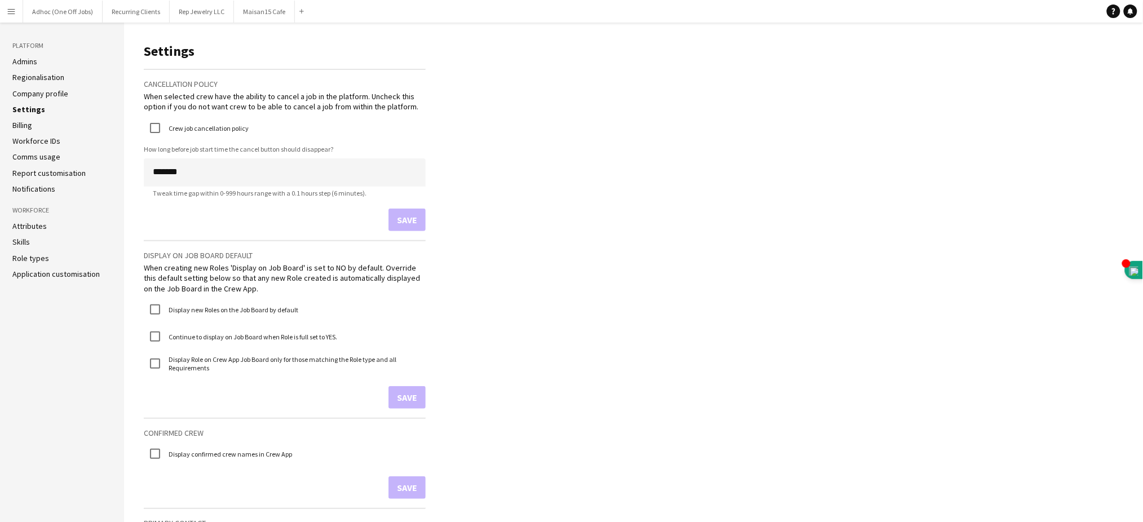
click at [25, 131] on ul "Admins Regionalisation Company profile Settings Billing Workforce IDs Comms usa…" at bounding box center [61, 125] width 99 height 138
click at [23, 122] on link "Billing" at bounding box center [22, 125] width 20 height 10
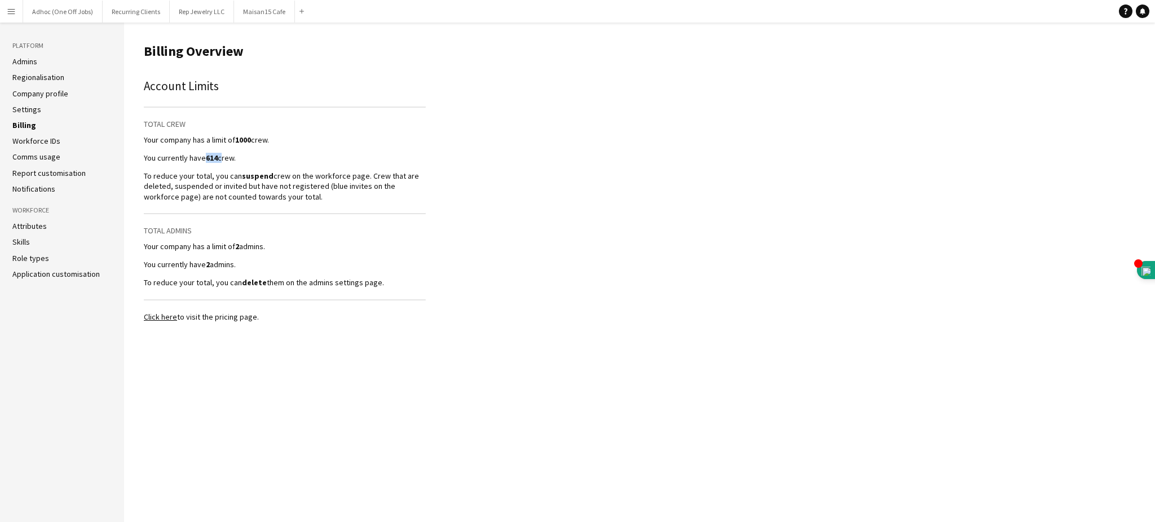
drag, startPoint x: 205, startPoint y: 156, endPoint x: 220, endPoint y: 156, distance: 14.7
click at [220, 156] on p "You currently have 614 crew." at bounding box center [285, 158] width 282 height 10
click at [271, 157] on p "You currently have 614 crew." at bounding box center [285, 158] width 282 height 10
drag, startPoint x: 232, startPoint y: 138, endPoint x: 257, endPoint y: 138, distance: 24.8
click at [257, 138] on p "Your company has a limit of 1000 crew." at bounding box center [285, 140] width 282 height 10
